Goal: Information Seeking & Learning: Find specific page/section

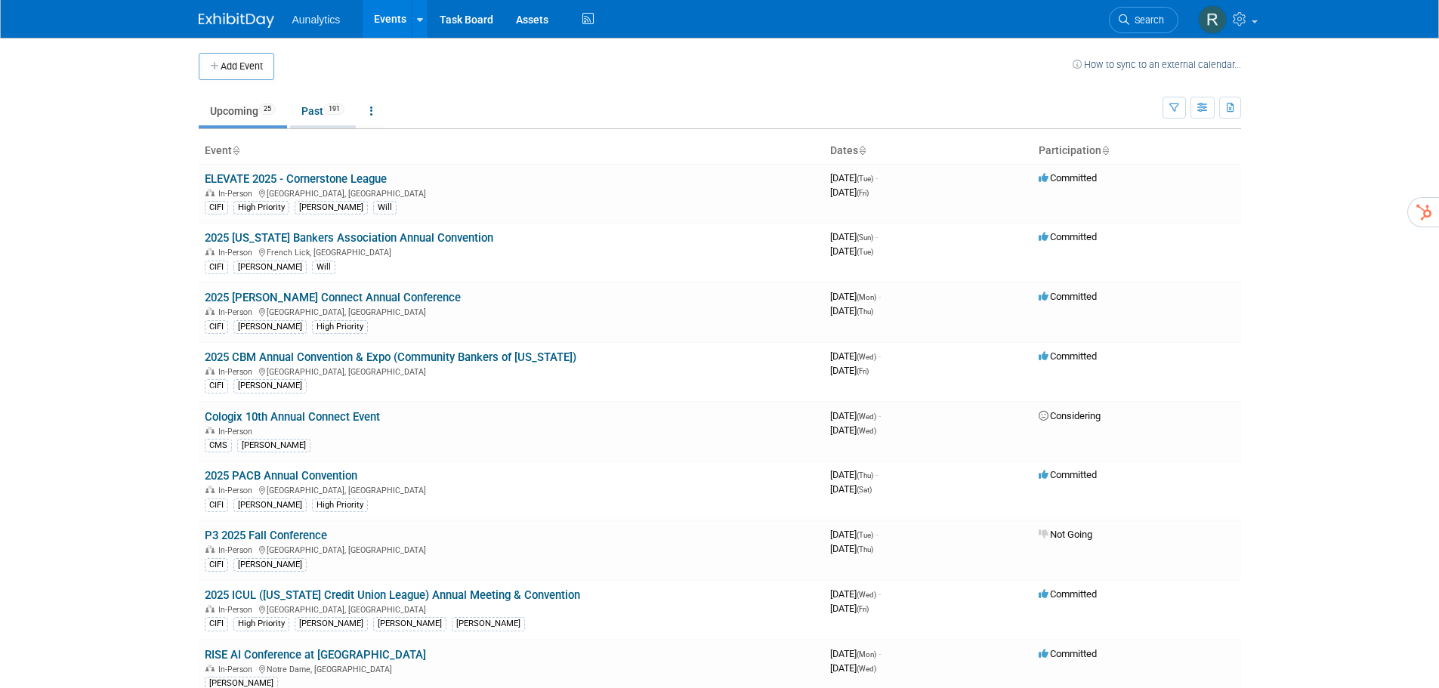
click at [309, 110] on link "Past 191" at bounding box center [323, 111] width 66 height 29
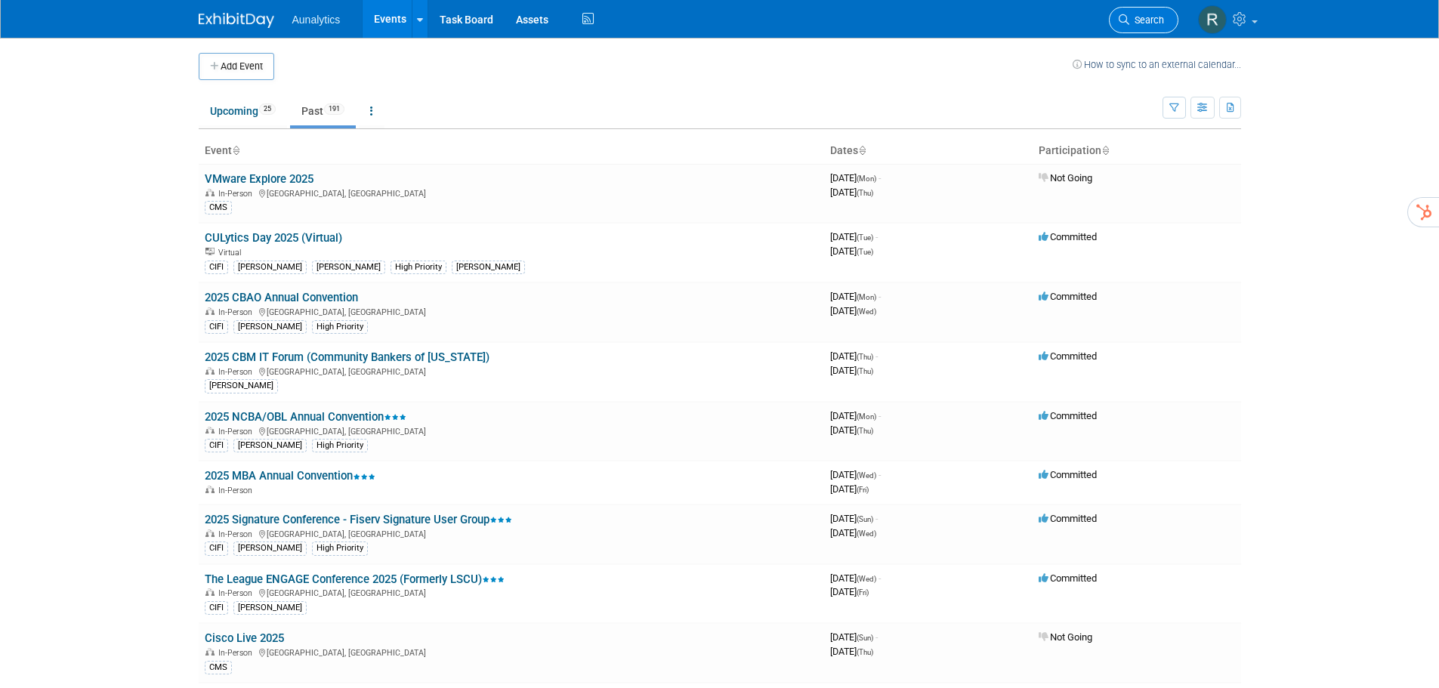
click at [1137, 20] on span "Search" at bounding box center [1146, 19] width 35 height 11
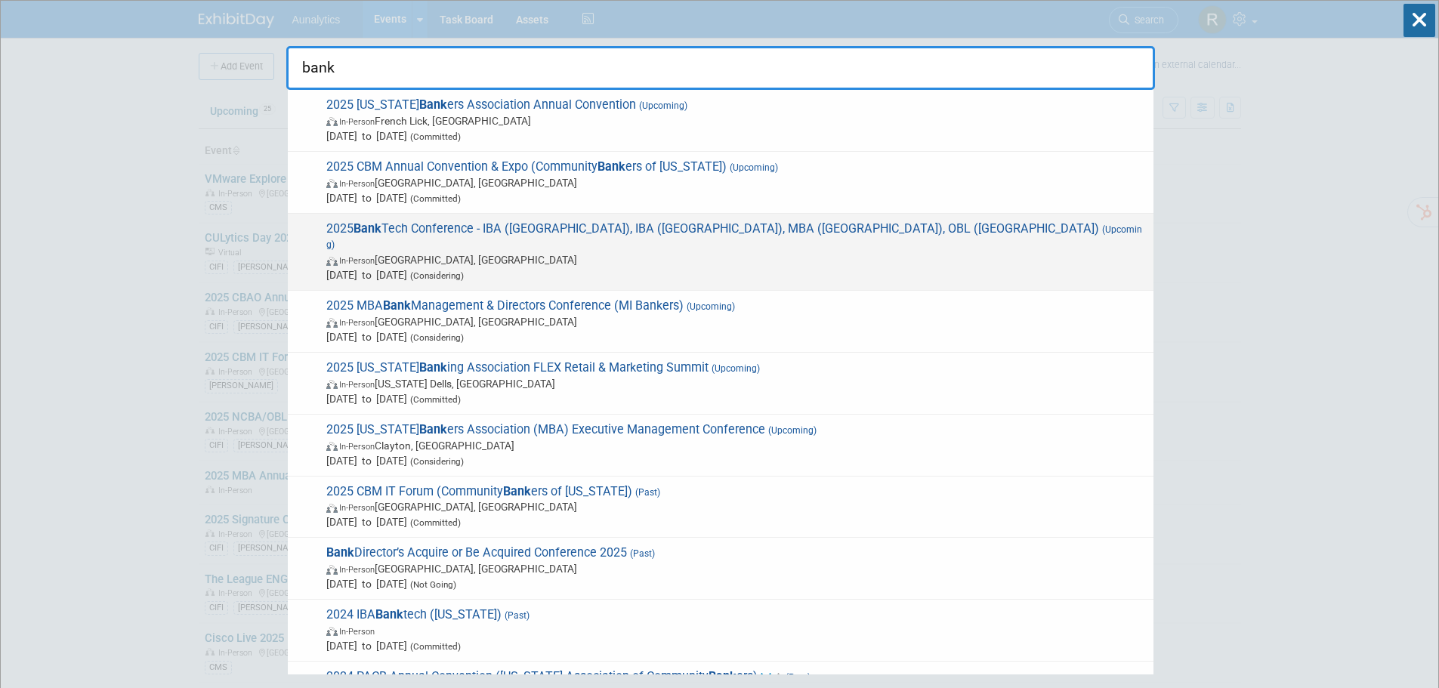
type input "bank"
click at [379, 267] on span "Oct 23, 2025 to Oct 23, 2025 (Considering)" at bounding box center [735, 274] width 819 height 15
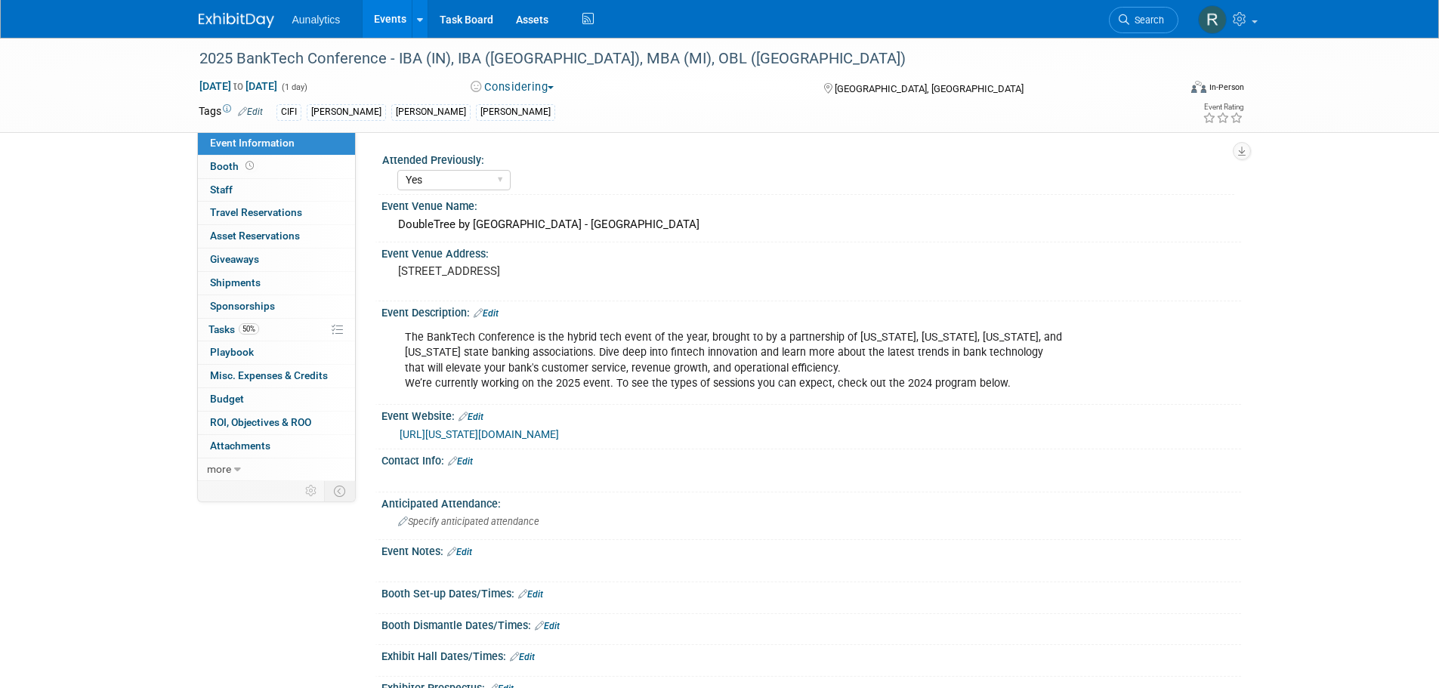
select select "Yes"
select select "Submitted"
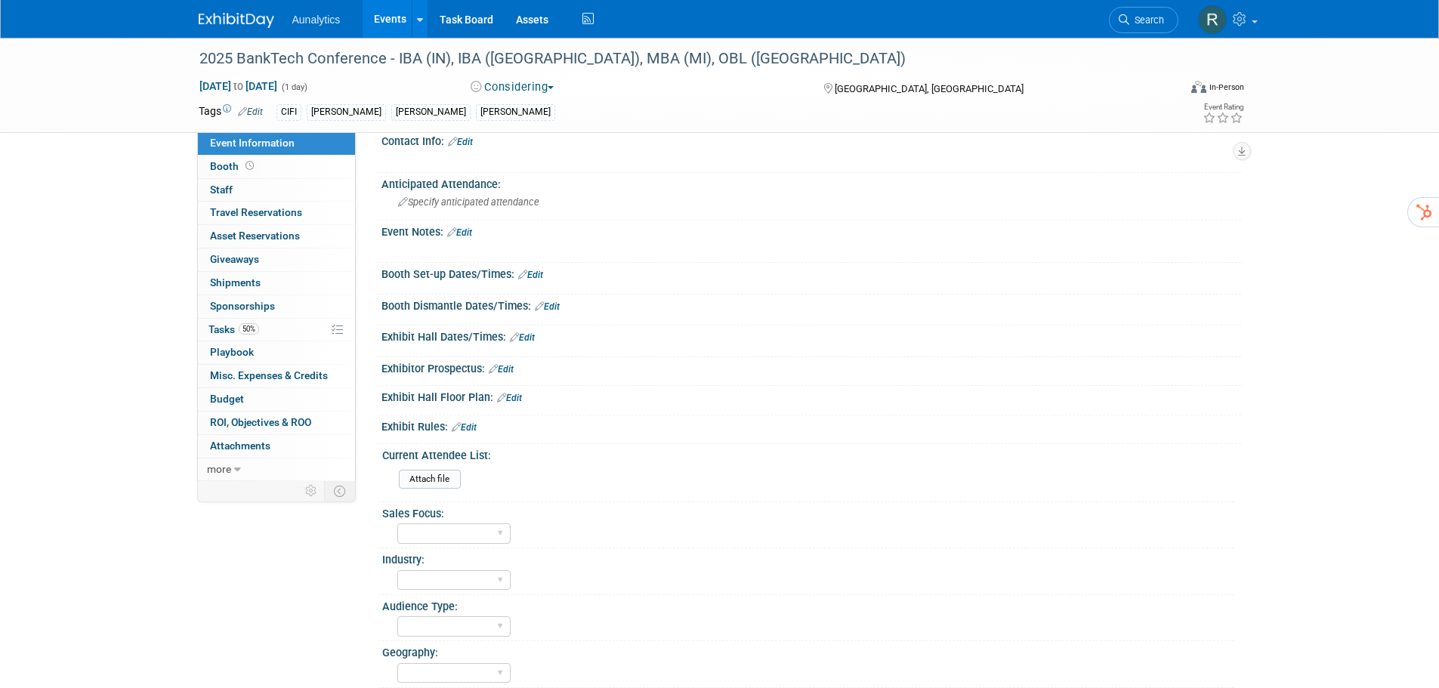
scroll to position [151, 0]
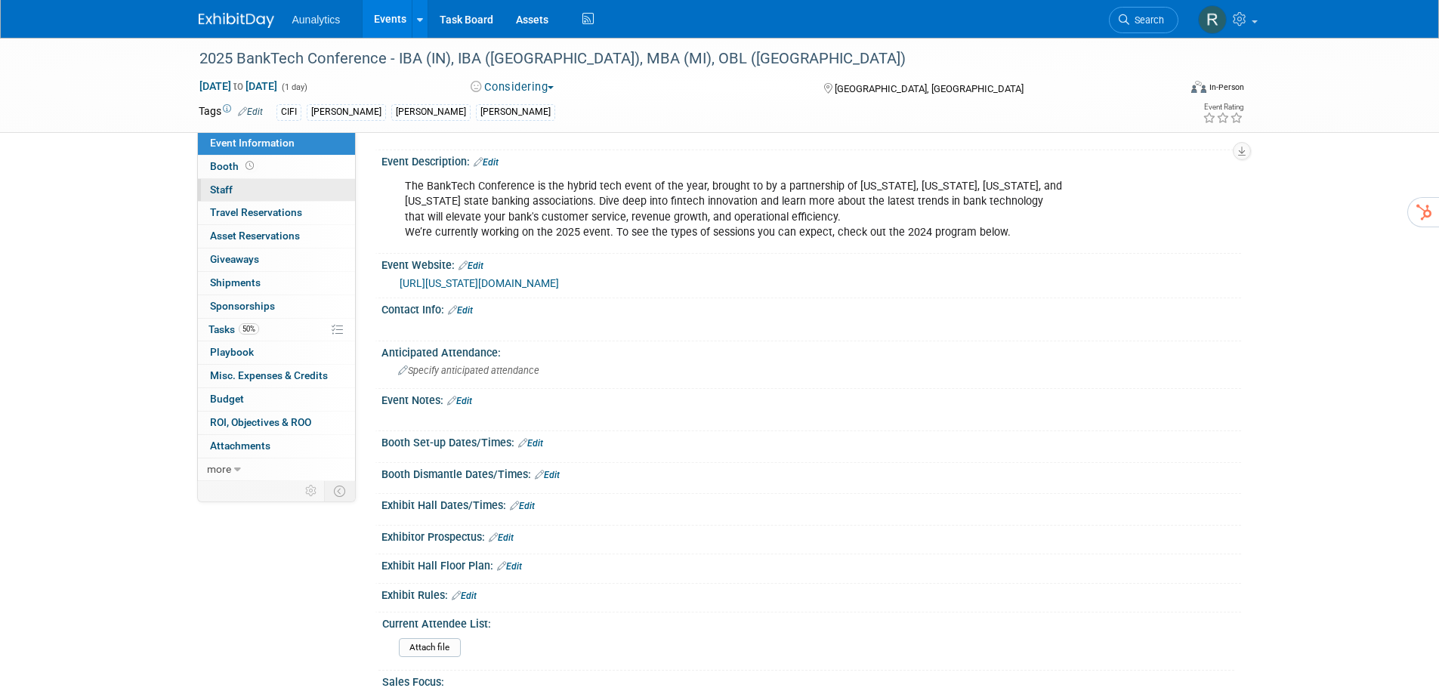
click at [233, 193] on link "0 Staff 0" at bounding box center [276, 190] width 157 height 23
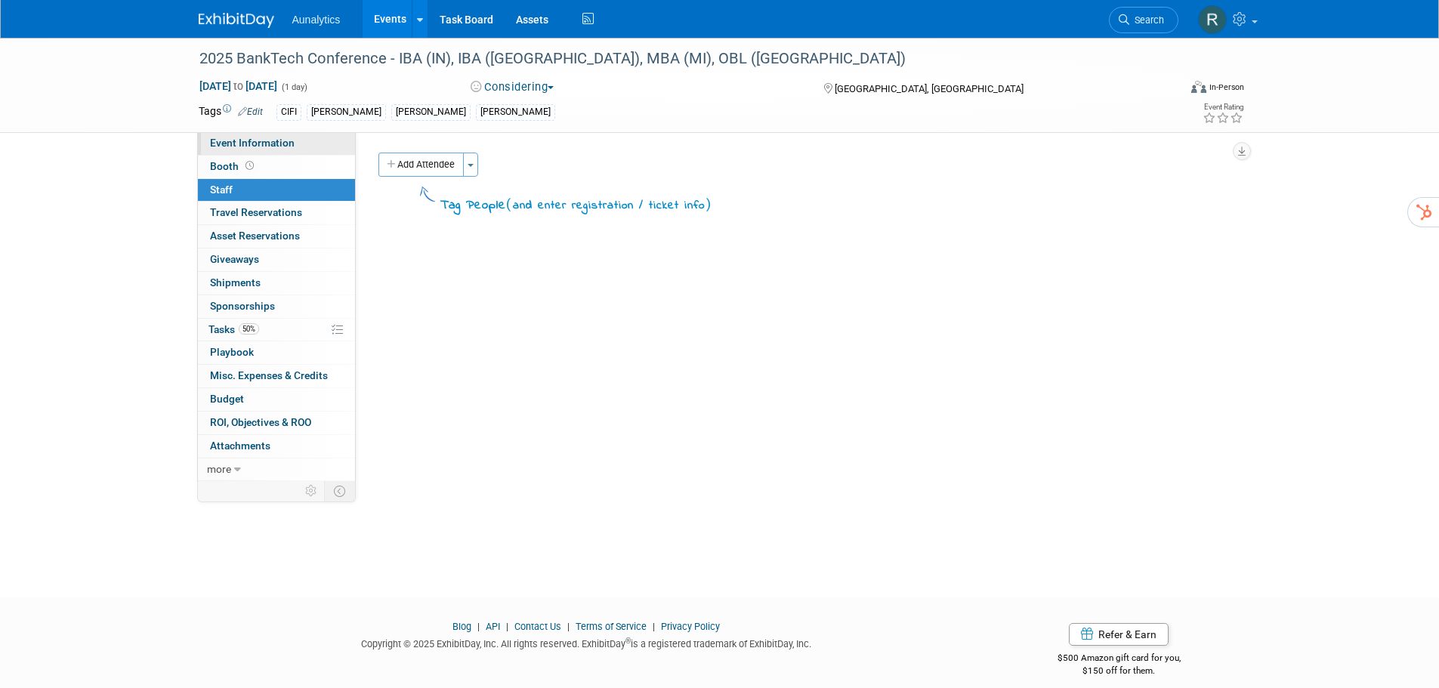
click at [253, 140] on span "Event Information" at bounding box center [252, 143] width 85 height 12
select select "Yes"
select select "Submitted"
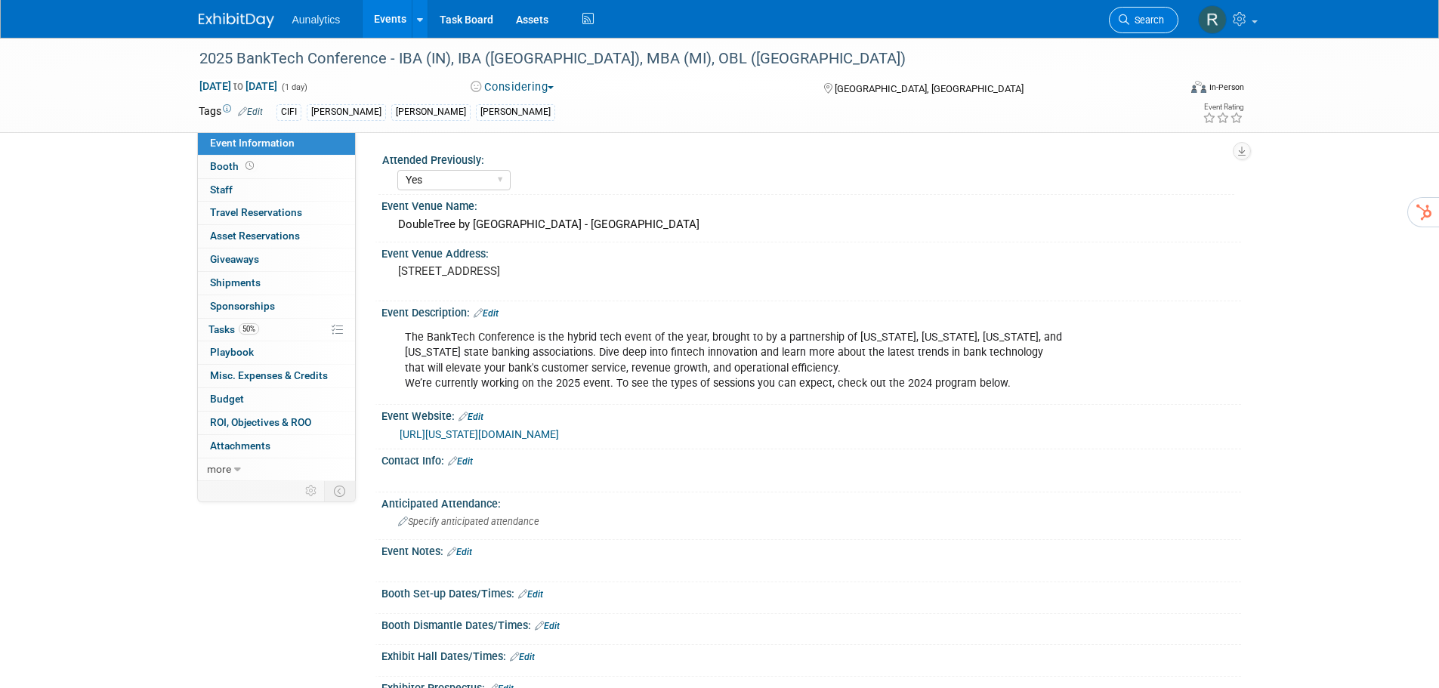
click at [1158, 24] on span "Search" at bounding box center [1146, 19] width 35 height 11
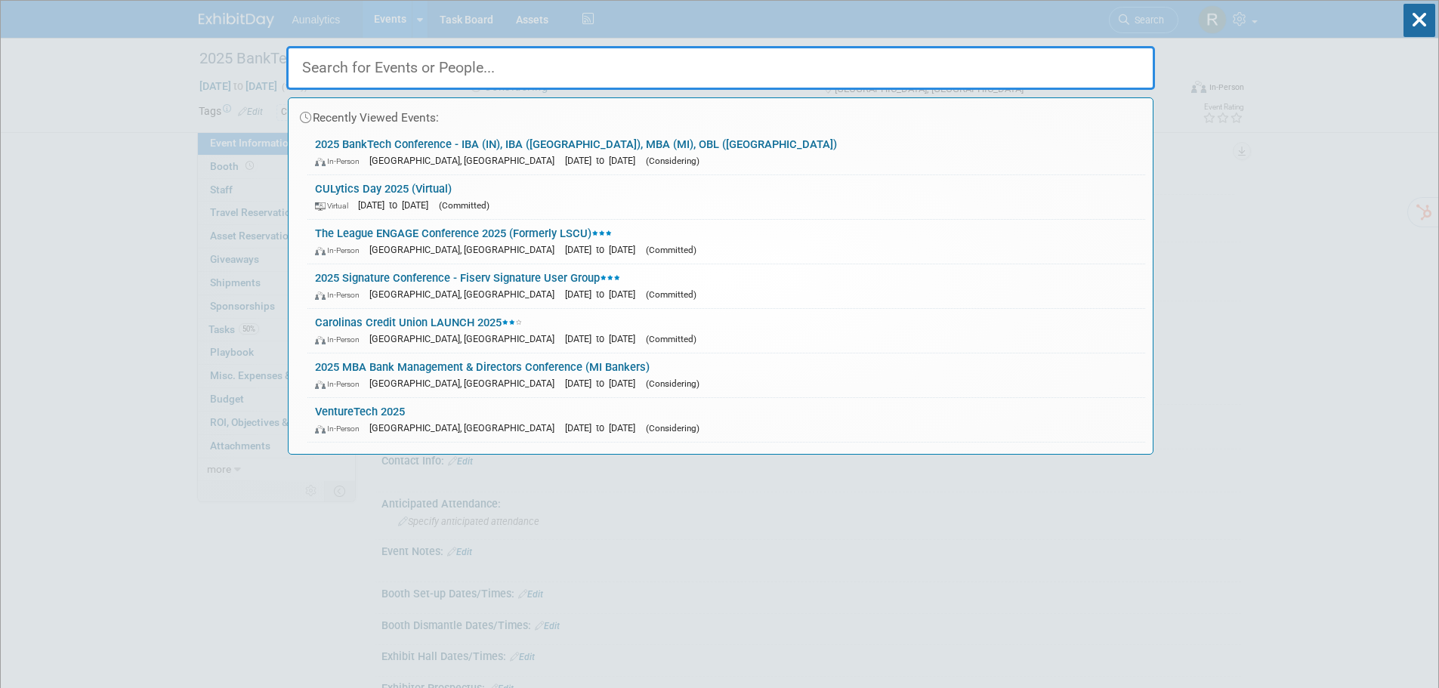
click at [662, 70] on input "text" at bounding box center [720, 68] width 868 height 44
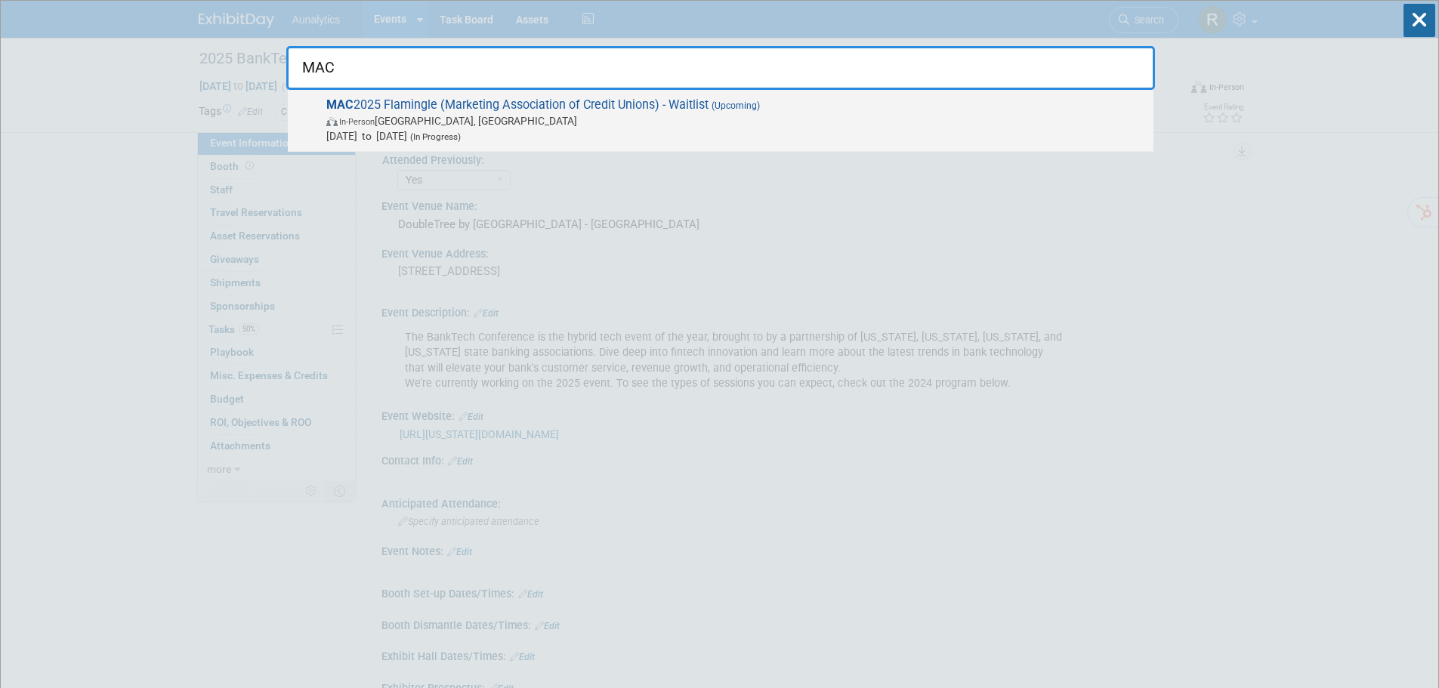
type input "MAC"
click at [410, 134] on span "Oct 27, 2025 to Oct 29, 2025 (In Progress)" at bounding box center [735, 135] width 819 height 15
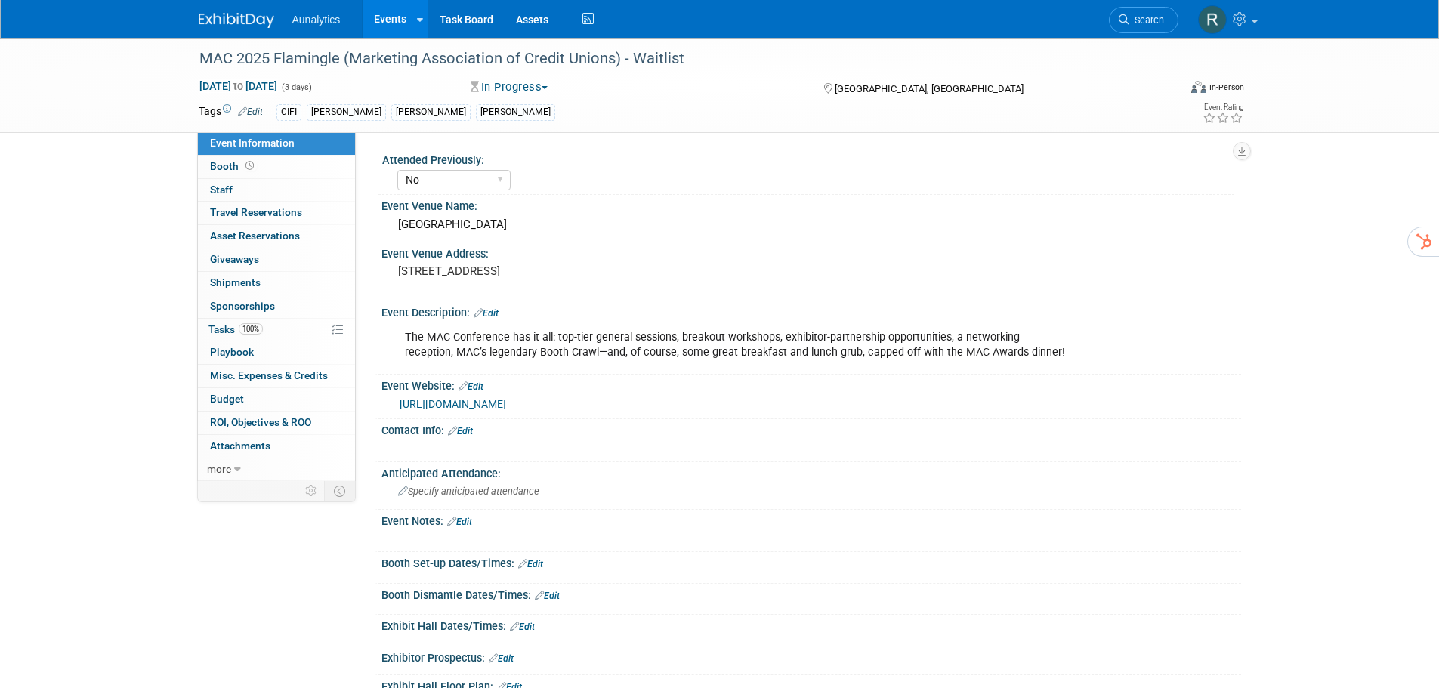
select select "No"
